Goal: Information Seeking & Learning: Learn about a topic

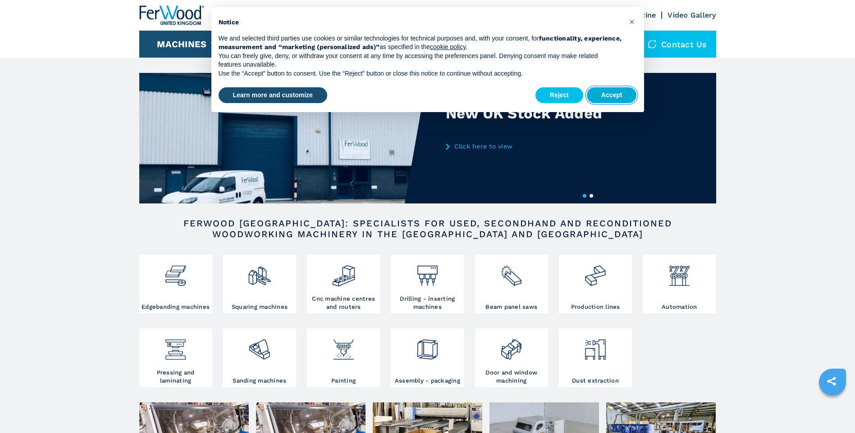
click at [611, 96] on button "Accept" at bounding box center [612, 95] width 50 height 16
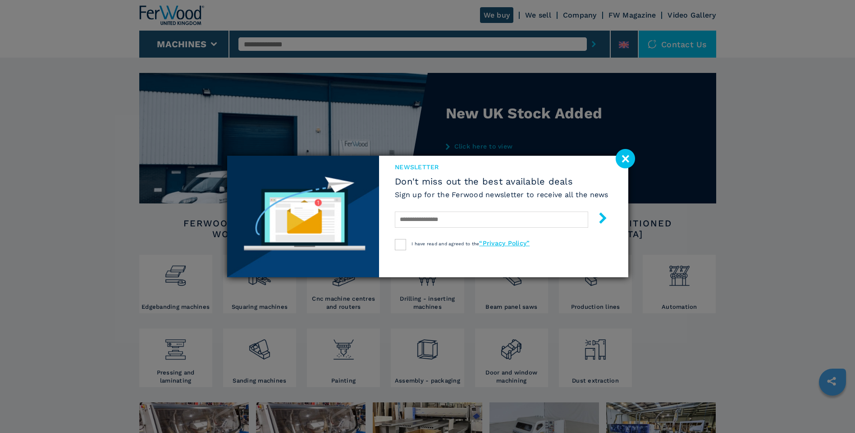
scroll to position [45, 0]
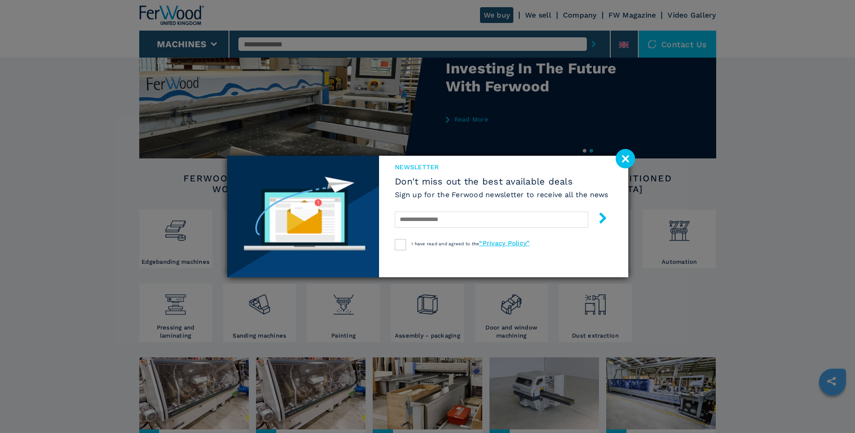
click at [624, 158] on image at bounding box center [624, 158] width 19 height 19
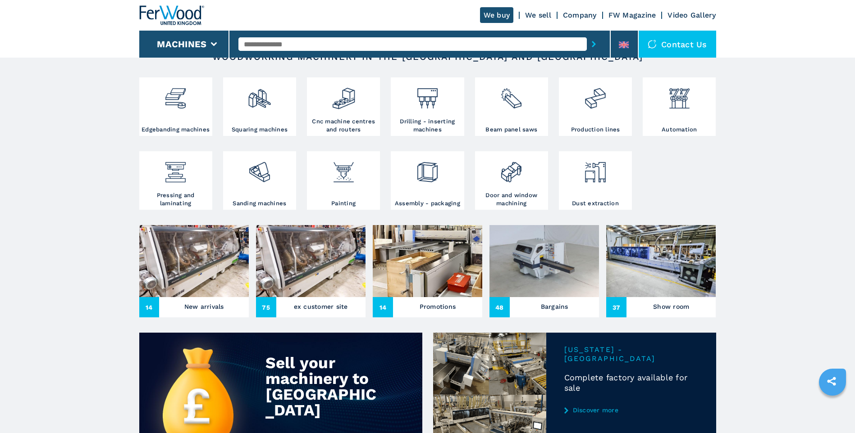
scroll to position [180, 0]
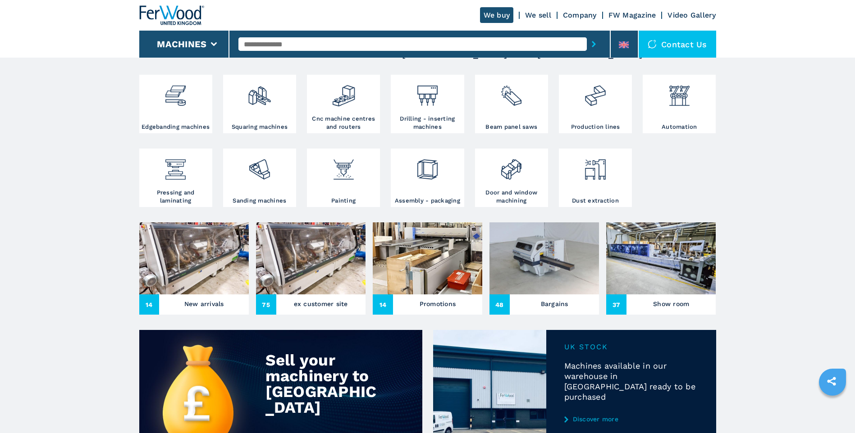
click at [427, 264] on img at bounding box center [427, 259] width 109 height 72
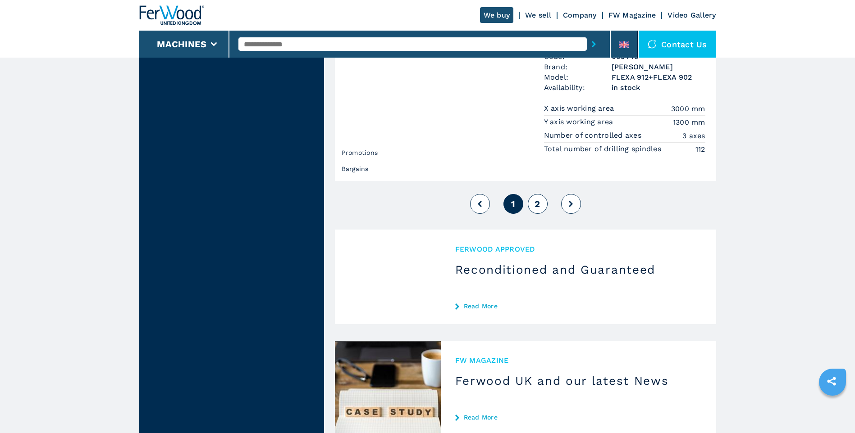
scroll to position [2298, 0]
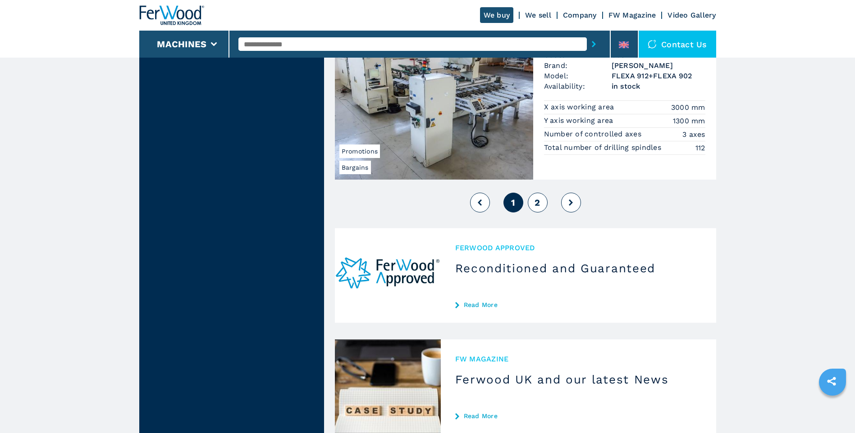
click at [537, 204] on span "2" at bounding box center [536, 202] width 5 height 11
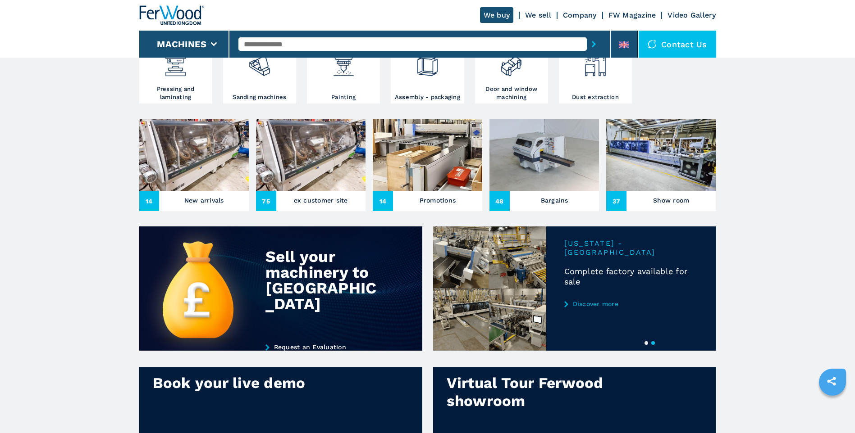
scroll to position [315, 0]
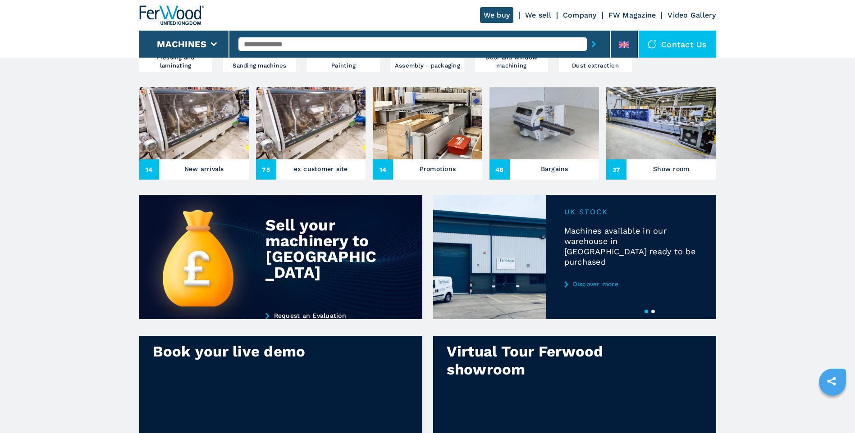
click at [536, 114] on img at bounding box center [543, 123] width 109 height 72
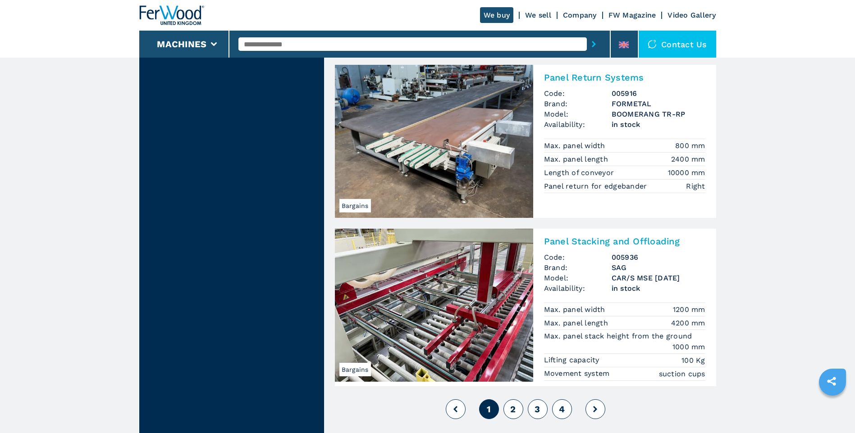
scroll to position [1937, 0]
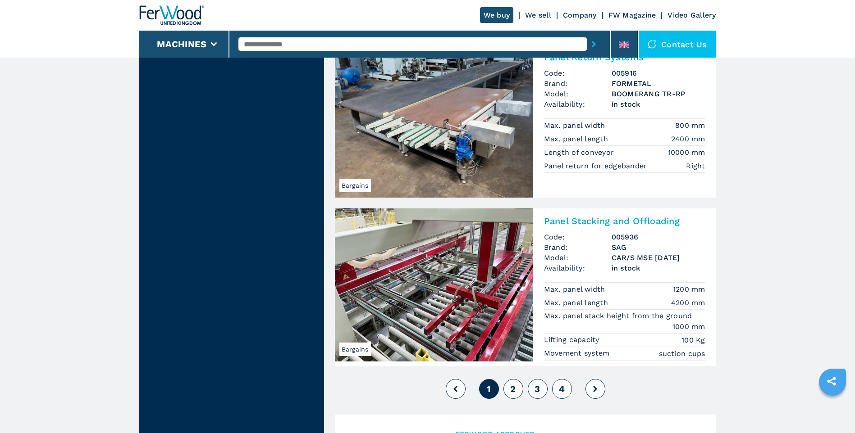
click at [513, 389] on span "2" at bounding box center [512, 389] width 5 height 11
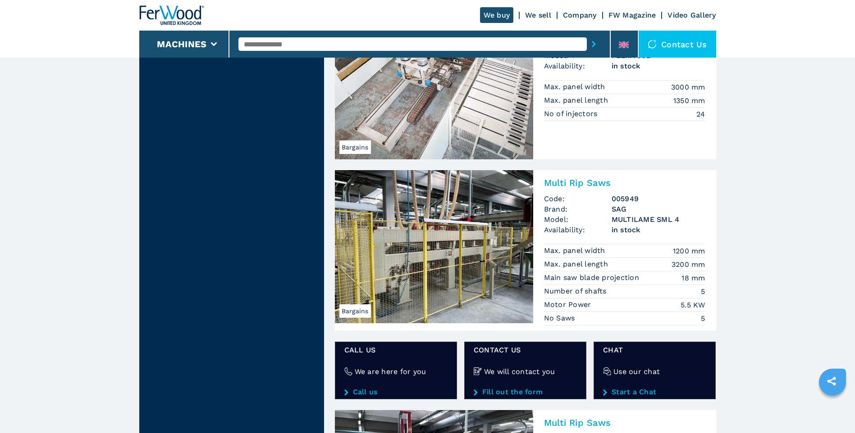
scroll to position [1216, 0]
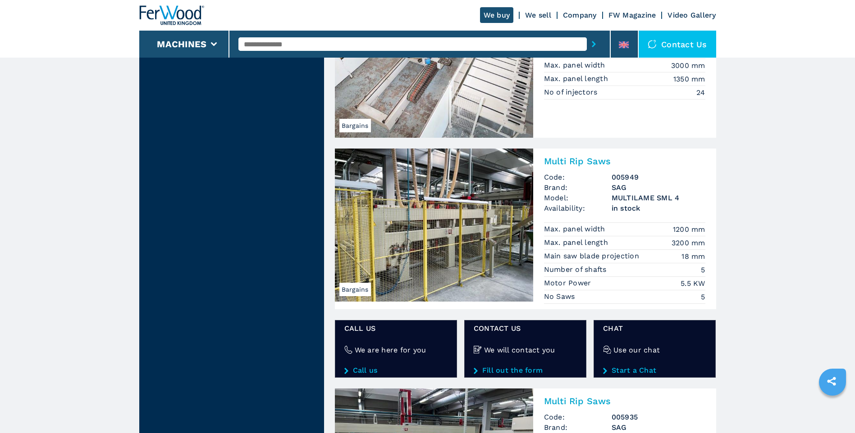
click at [432, 224] on img at bounding box center [434, 225] width 198 height 153
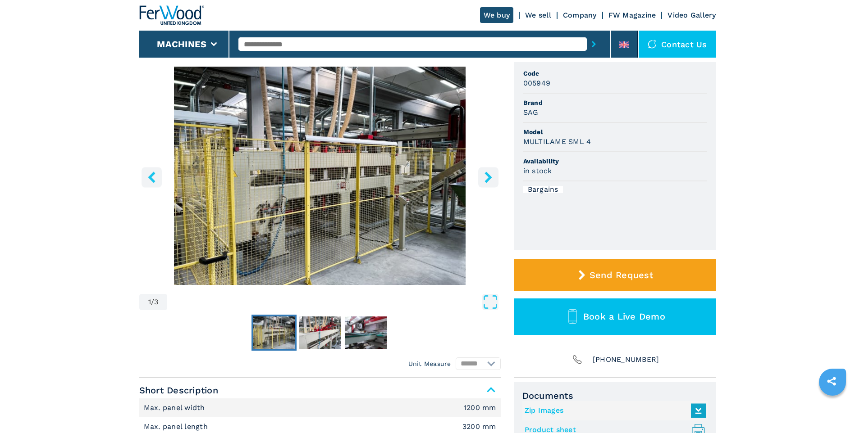
scroll to position [90, 0]
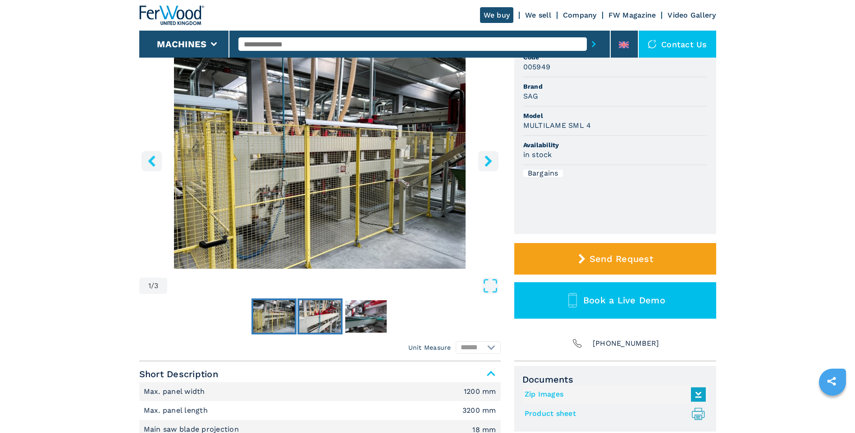
click at [307, 318] on img "Go to Slide 2" at bounding box center [319, 317] width 41 height 32
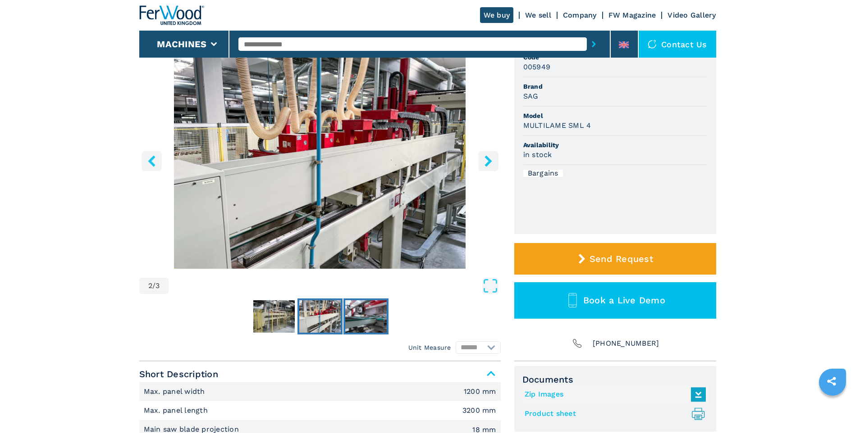
click at [364, 317] on img "Go to Slide 3" at bounding box center [365, 317] width 41 height 32
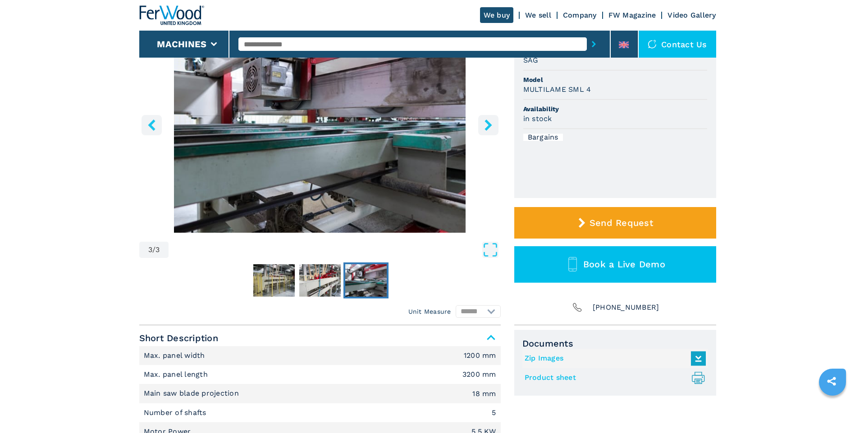
scroll to position [0, 0]
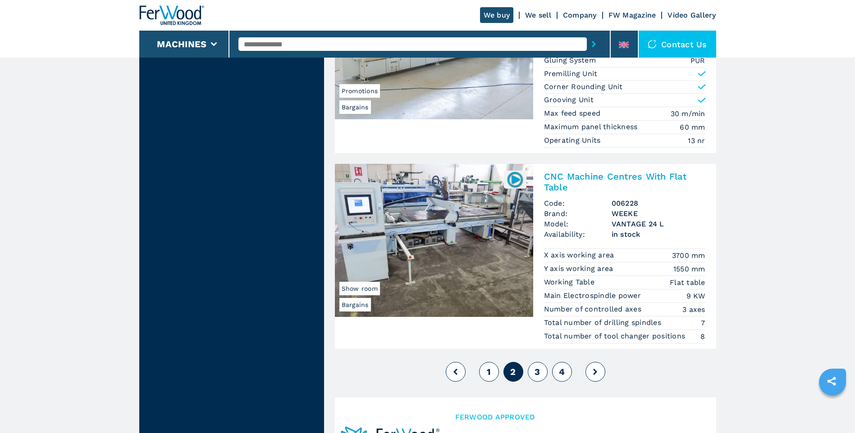
scroll to position [2027, 0]
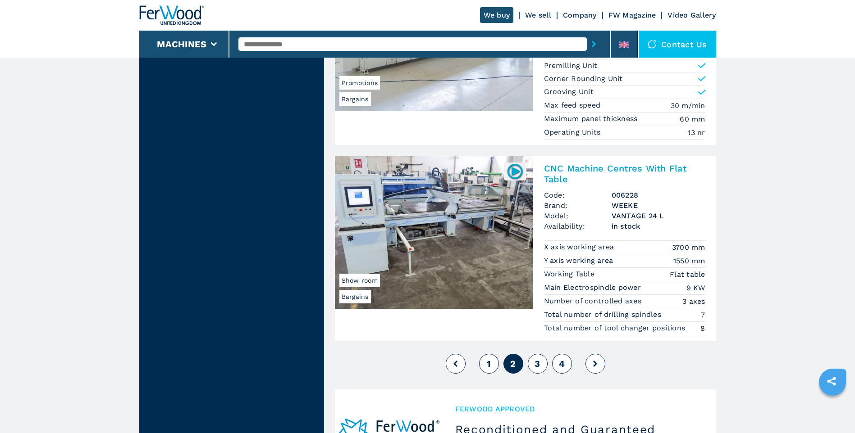
click at [538, 363] on span "3" at bounding box center [536, 364] width 5 height 11
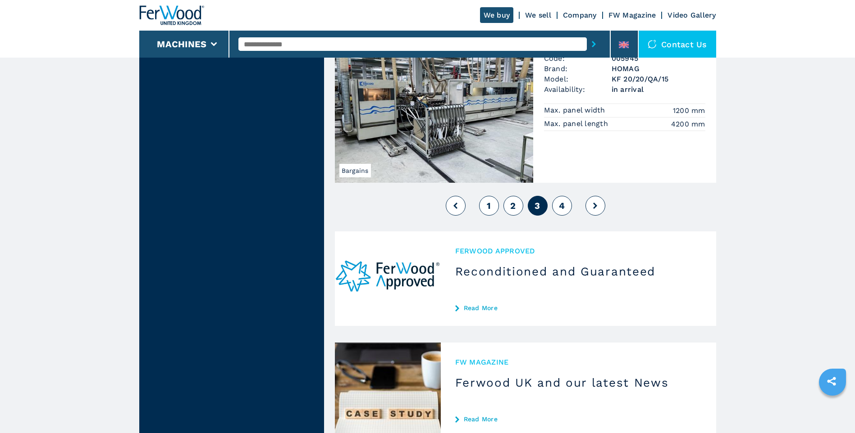
scroll to position [2298, 0]
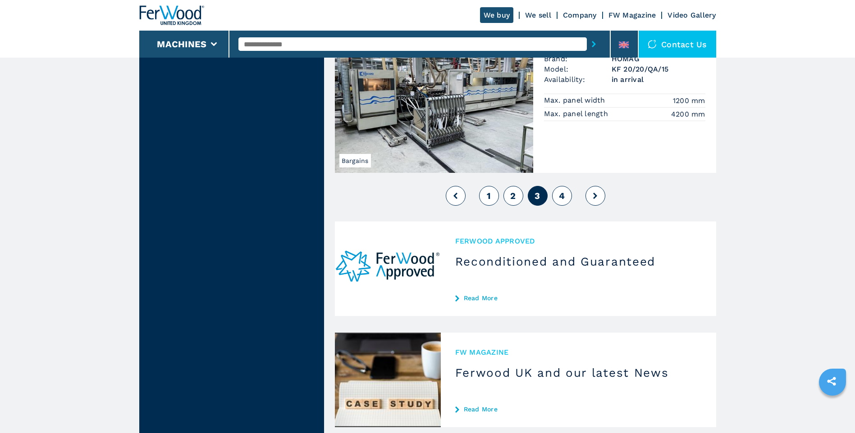
click at [563, 194] on span "4" at bounding box center [562, 196] width 6 height 11
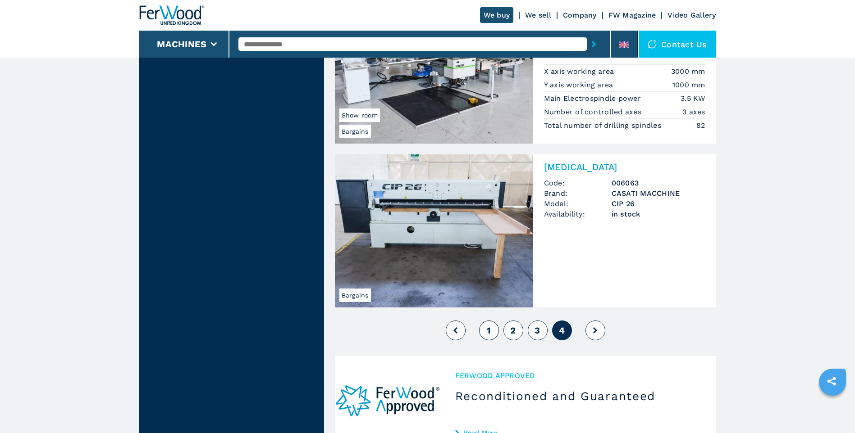
scroll to position [2072, 0]
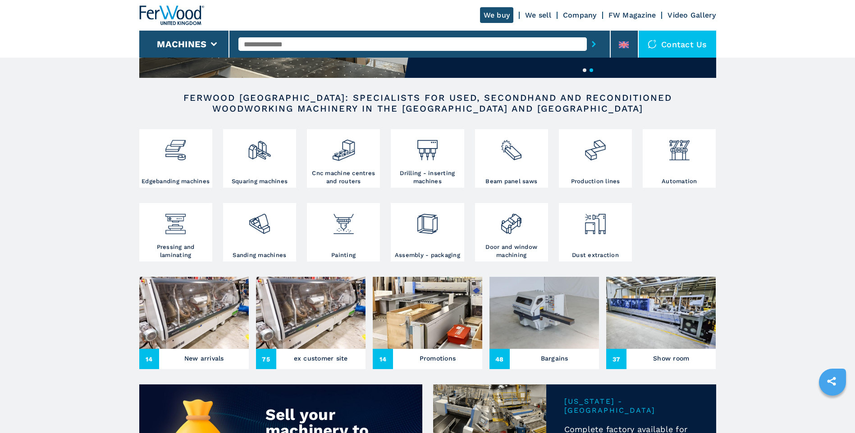
scroll to position [135, 0]
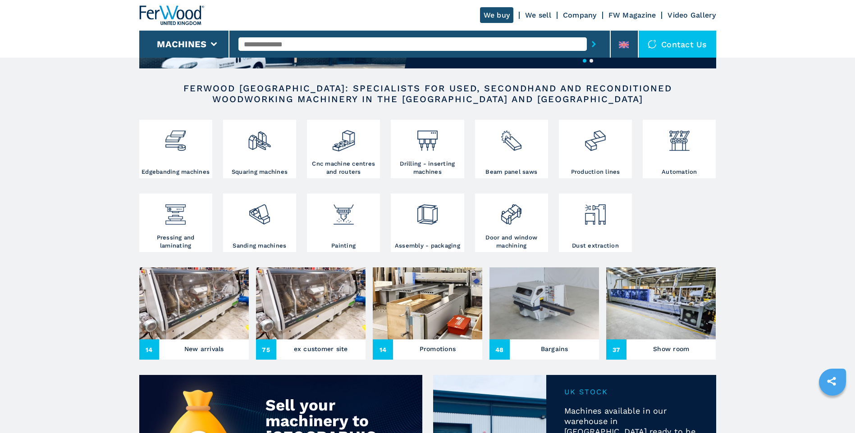
click at [328, 303] on img at bounding box center [310, 304] width 109 height 72
